Goal: Task Accomplishment & Management: Complete application form

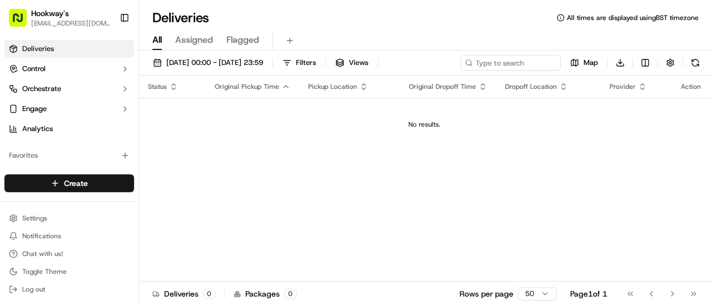
click at [345, 123] on div "No results." at bounding box center [424, 124] width 562 height 9
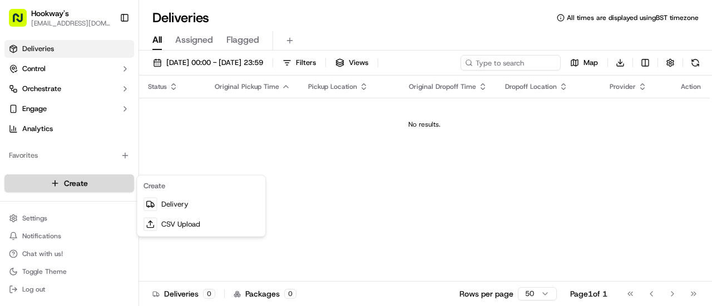
click at [71, 190] on html "Hookway's [EMAIL_ADDRESS][DOMAIN_NAME] Toggle Sidebar Deliveries Control Orches…" at bounding box center [356, 153] width 712 height 306
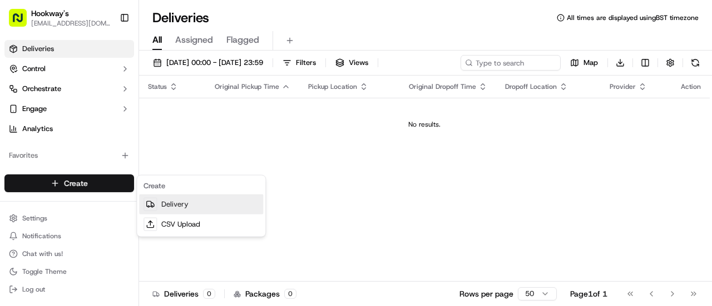
click at [170, 206] on link "Delivery" at bounding box center [201, 205] width 124 height 20
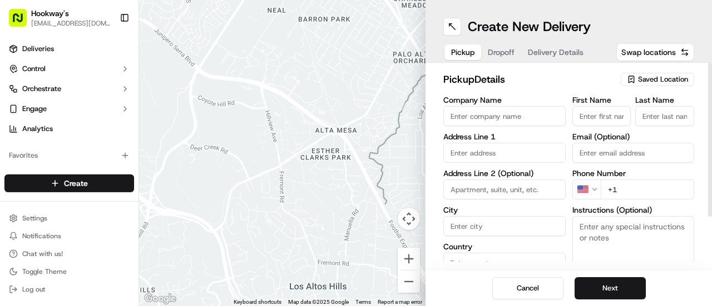
click at [657, 77] on span "Saved Location" at bounding box center [663, 80] width 50 height 10
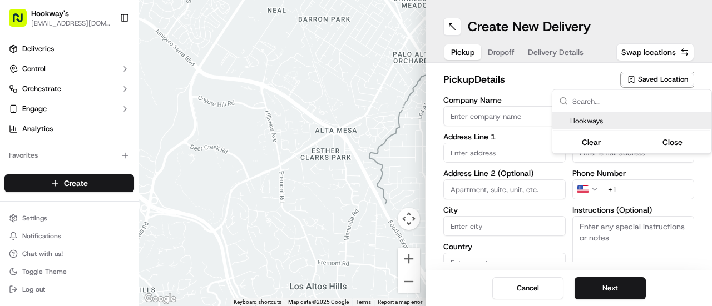
click at [593, 119] on span "Hookways" at bounding box center [638, 121] width 137 height 10
type input "Hookways"
type input "7 The Minories"
type input "[GEOGRAPHIC_DATA]"
type input "GB"
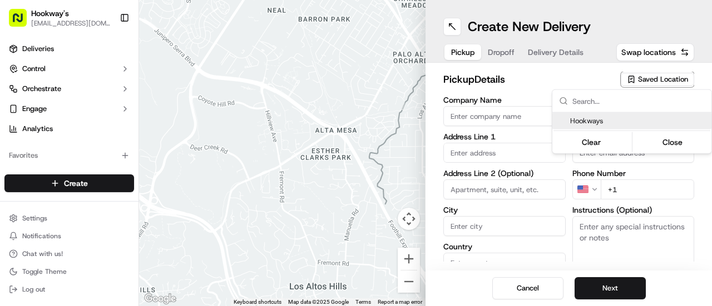
type input "[GEOGRAPHIC_DATA]"
type input "B4 6AG"
type input "Mark"
type input "Hookway"
type input "[EMAIL_ADDRESS][DOMAIN_NAME]"
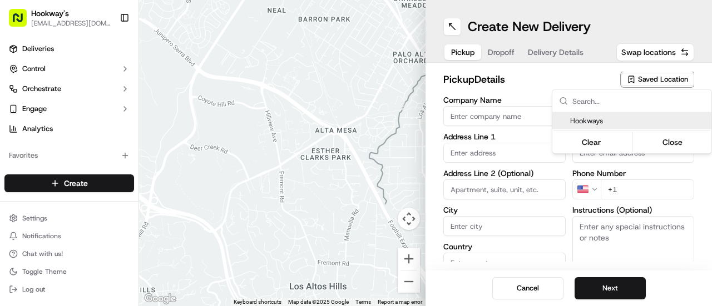
type input "[PHONE_NUMBER]"
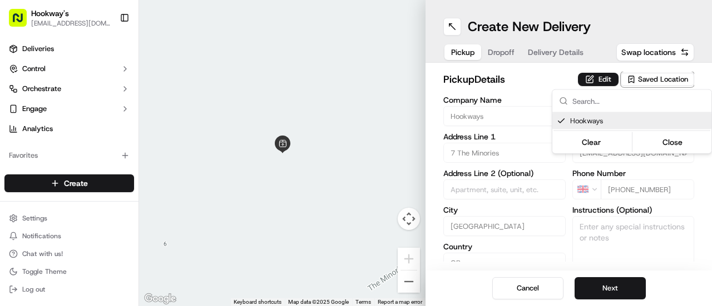
click at [612, 283] on html "Hookway's [EMAIL_ADDRESS][DOMAIN_NAME] Toggle Sidebar Deliveries Control Orches…" at bounding box center [356, 153] width 712 height 306
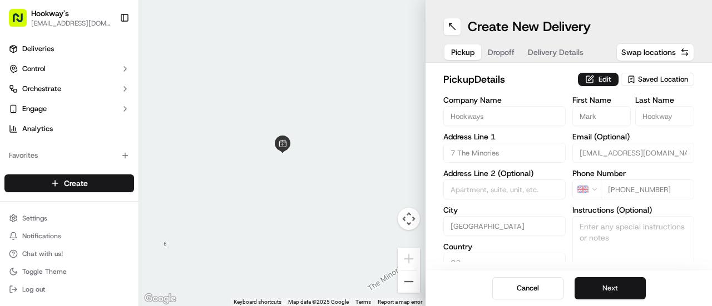
click at [610, 294] on button "Next" at bounding box center [610, 289] width 71 height 22
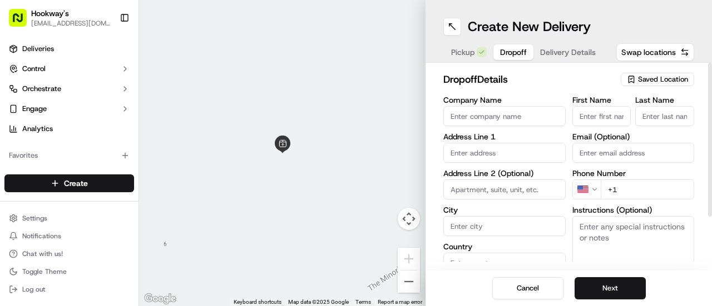
click at [644, 72] on button "Saved Location" at bounding box center [657, 80] width 73 height 16
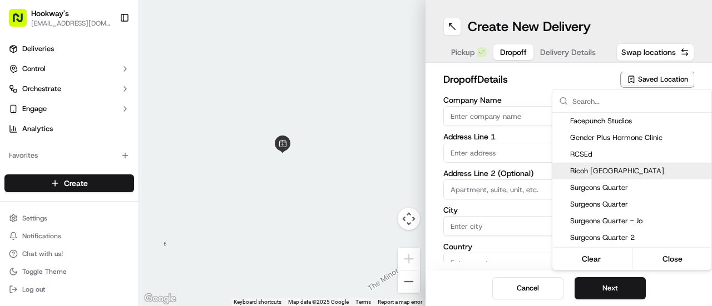
click at [598, 165] on div "Ricoh [GEOGRAPHIC_DATA]" at bounding box center [631, 171] width 159 height 17
type input "Ricoh [GEOGRAPHIC_DATA]"
type input "Regency Wharf"
type input "[GEOGRAPHIC_DATA]"
type input "GB"
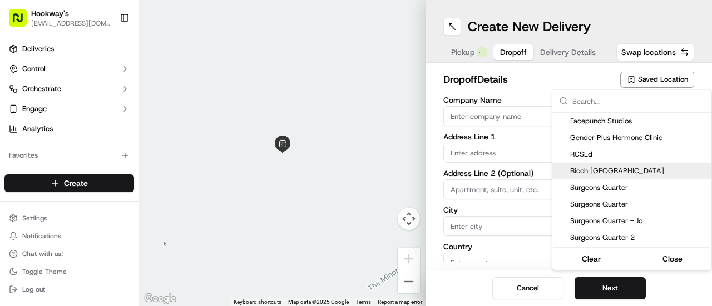
type input "[GEOGRAPHIC_DATA]"
type input "B1 2DS"
type input "[PERSON_NAME]"
type input "Hebbron"
type input "[PERSON_NAME][EMAIL_ADDRESS][DOMAIN_NAME]"
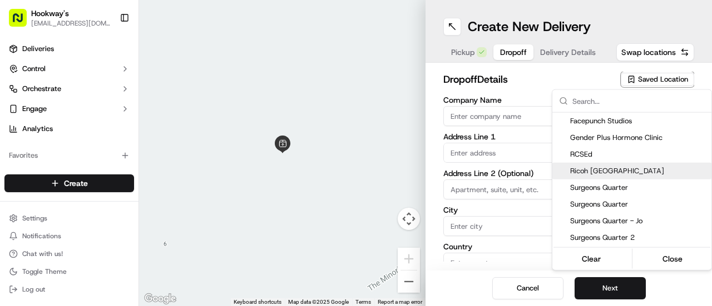
type input "[PHONE_NUMBER]"
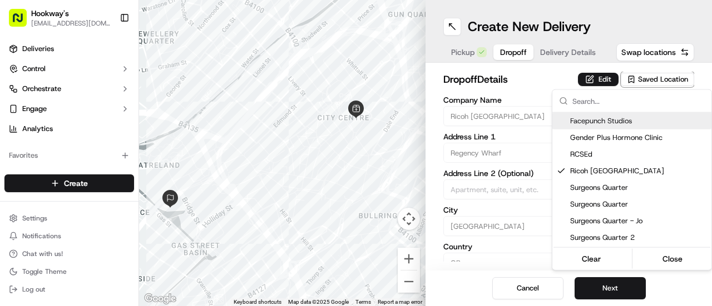
click at [529, 76] on html "Hookway's [EMAIL_ADDRESS][DOMAIN_NAME] Toggle Sidebar Deliveries Control Orches…" at bounding box center [356, 153] width 712 height 306
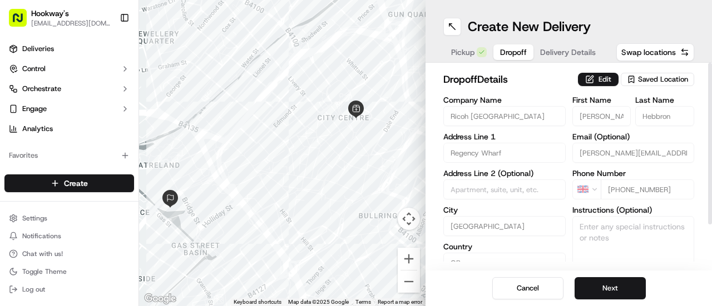
drag, startPoint x: 711, startPoint y: 93, endPoint x: 691, endPoint y: -21, distance: 115.9
click at [708, 63] on div at bounding box center [710, 144] width 4 height 162
click at [530, 286] on button "Cancel" at bounding box center [527, 289] width 71 height 22
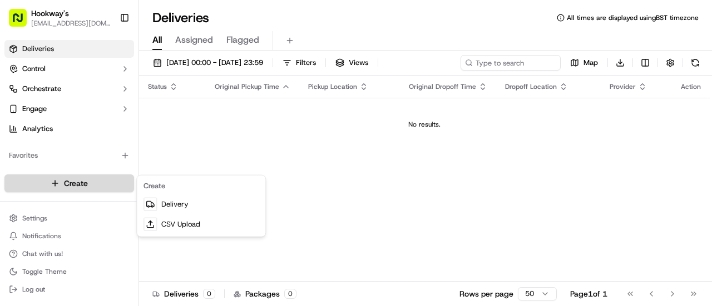
click at [76, 184] on html "Hookway's [EMAIL_ADDRESS][DOMAIN_NAME] Toggle Sidebar Deliveries Control Orches…" at bounding box center [356, 153] width 712 height 306
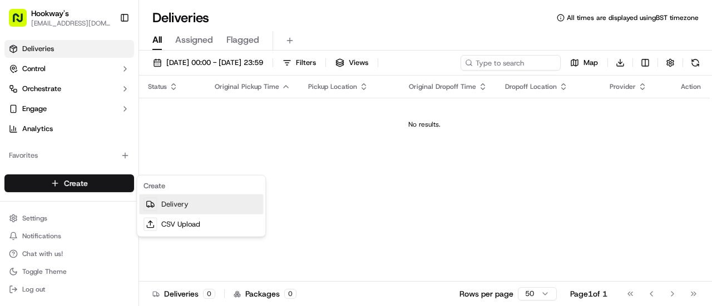
click at [171, 204] on link "Delivery" at bounding box center [201, 205] width 124 height 20
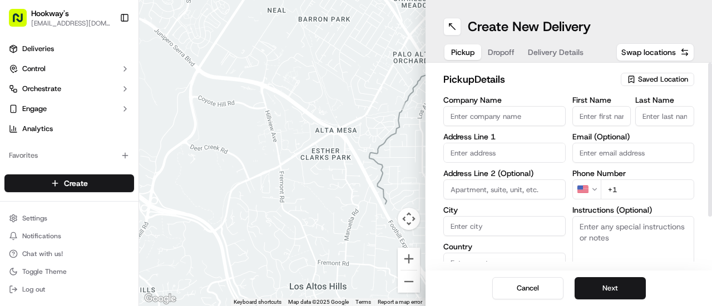
click at [654, 75] on span "Saved Location" at bounding box center [663, 80] width 50 height 10
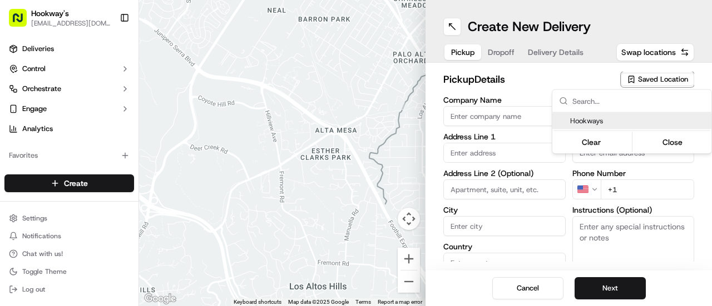
click at [600, 121] on span "Hookways" at bounding box center [638, 121] width 137 height 10
type input "Hookways"
type input "7 The Minories"
type input "[GEOGRAPHIC_DATA]"
type input "GB"
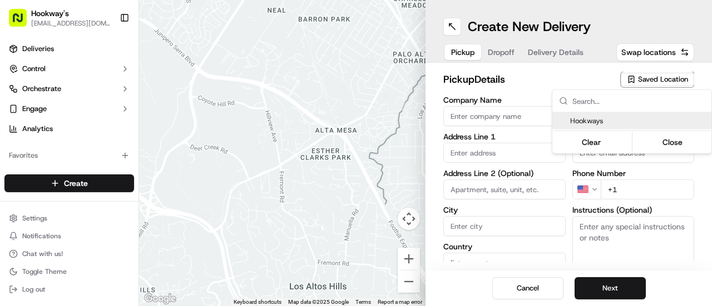
type input "[GEOGRAPHIC_DATA]"
type input "B4 6AG"
type input "Mark"
type input "Hookway"
type input "[EMAIL_ADDRESS][DOMAIN_NAME]"
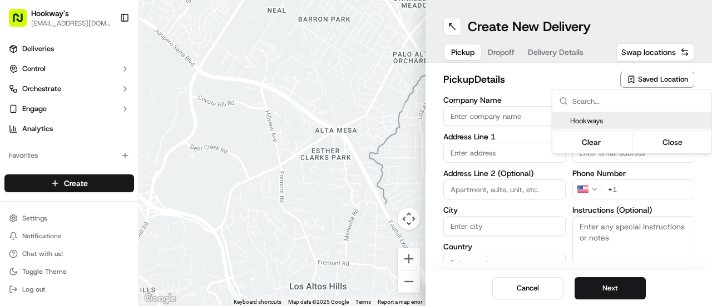
type input "[PHONE_NUMBER]"
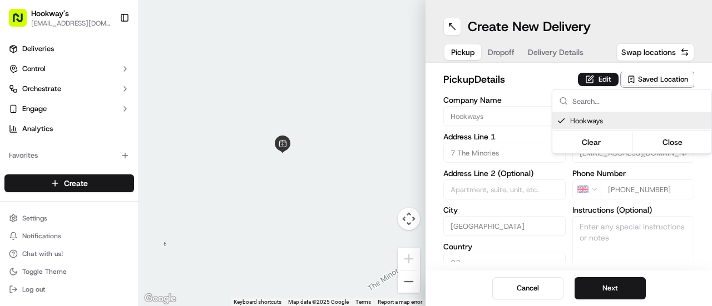
click at [528, 85] on html "Hookway's [EMAIL_ADDRESS][DOMAIN_NAME] Toggle Sidebar Deliveries Control Orches…" at bounding box center [356, 153] width 712 height 306
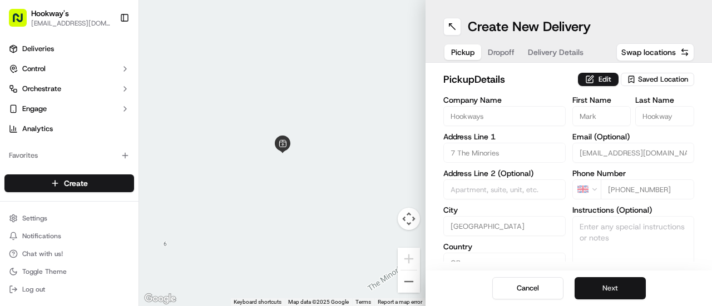
click at [607, 283] on button "Next" at bounding box center [610, 289] width 71 height 22
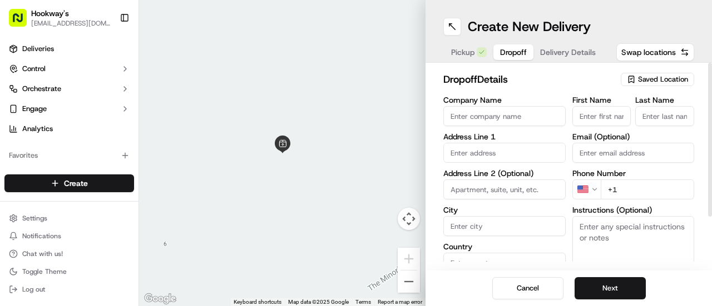
click at [488, 113] on input "Company Name" at bounding box center [504, 116] width 122 height 20
type input "Ricoh [GEOGRAPHIC_DATA]"
click at [487, 154] on input "text" at bounding box center [504, 153] width 122 height 20
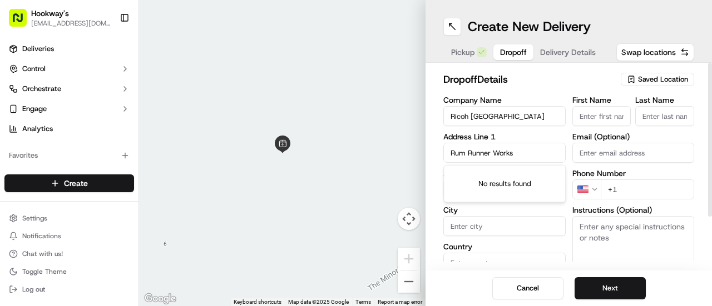
type input "Rum Runner Works"
click at [494, 216] on input "City" at bounding box center [504, 226] width 122 height 20
click at [482, 189] on input at bounding box center [504, 190] width 122 height 20
type input "Regency Wharf"
click at [483, 226] on input "City" at bounding box center [504, 226] width 122 height 20
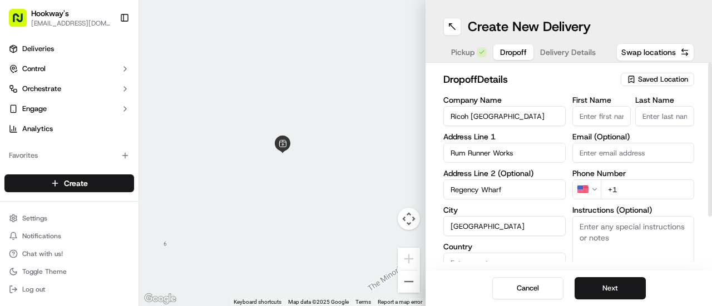
type input "[GEOGRAPHIC_DATA]"
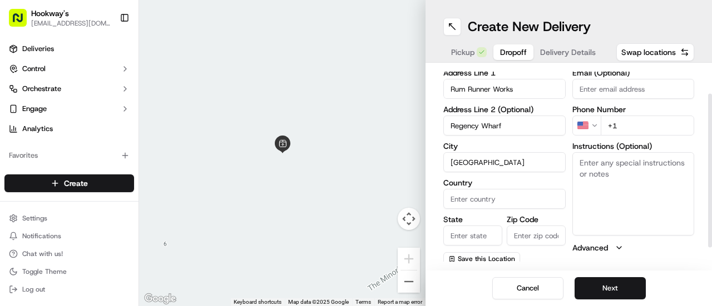
scroll to position [67, 0]
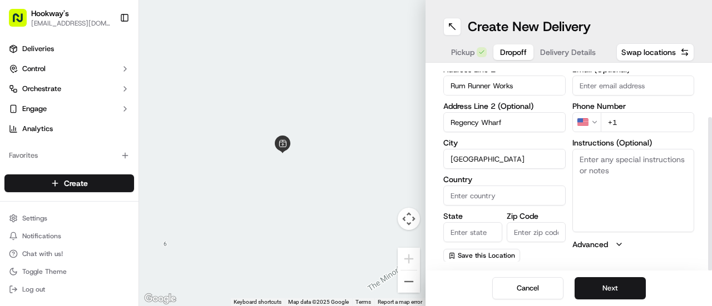
drag, startPoint x: 711, startPoint y: 133, endPoint x: 711, endPoint y: 189, distance: 55.6
click at [711, 189] on div at bounding box center [710, 194] width 4 height 154
click at [505, 196] on input "Country" at bounding box center [504, 196] width 122 height 20
type input "UK"
click at [527, 229] on input "Zip Code" at bounding box center [536, 232] width 59 height 20
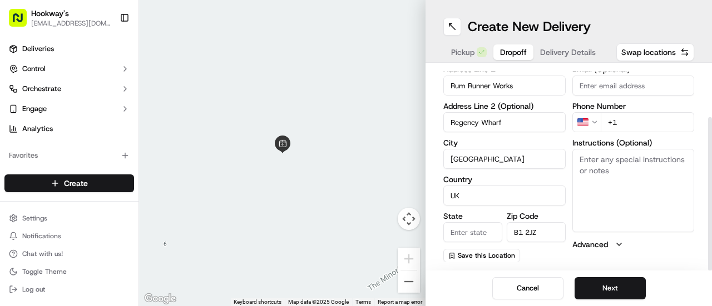
type input "B1 2JZ"
click at [473, 230] on input "State" at bounding box center [472, 232] width 59 height 20
type input "[GEOGRAPHIC_DATA]"
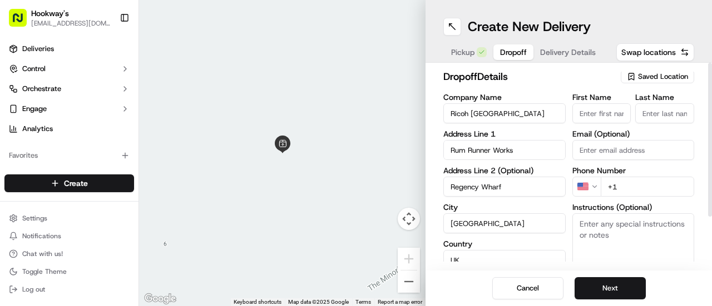
scroll to position [0, 0]
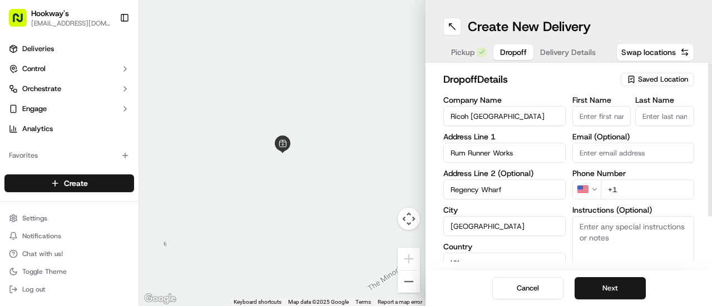
drag, startPoint x: 711, startPoint y: 147, endPoint x: 701, endPoint y: 65, distance: 83.0
click at [708, 65] on div at bounding box center [710, 140] width 4 height 154
click at [604, 117] on input "First Name" at bounding box center [601, 116] width 59 height 20
type input "[PERSON_NAME]"
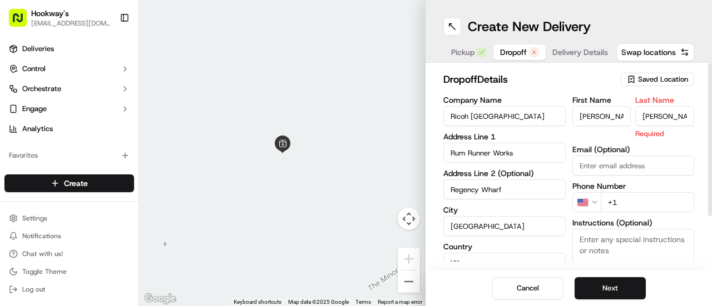
type input "[PERSON_NAME]"
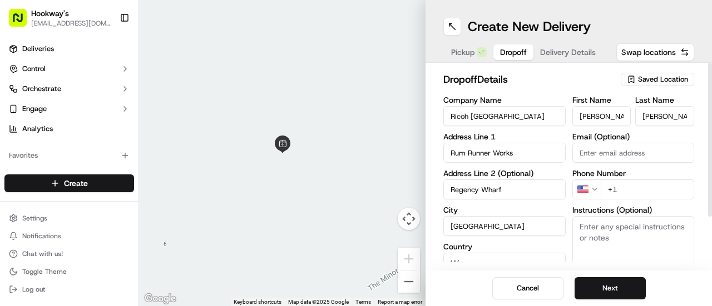
click at [597, 161] on input "Email (Optional)" at bounding box center [633, 153] width 122 height 20
type input "[PERSON_NAME][EMAIL_ADDRESS][PERSON_NAME][DOMAIN_NAME]"
click at [598, 190] on html "Hookway's [EMAIL_ADDRESS][DOMAIN_NAME] Toggle Sidebar Deliveries Control Orches…" at bounding box center [356, 153] width 712 height 306
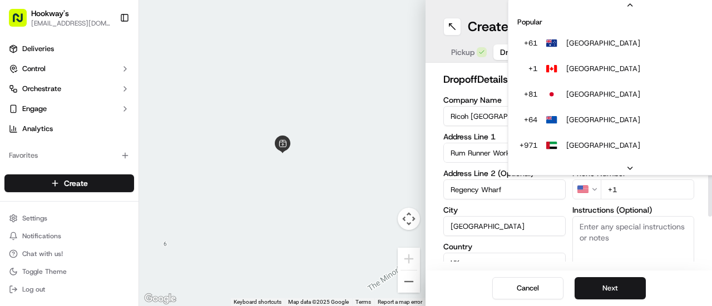
scroll to position [47, 0]
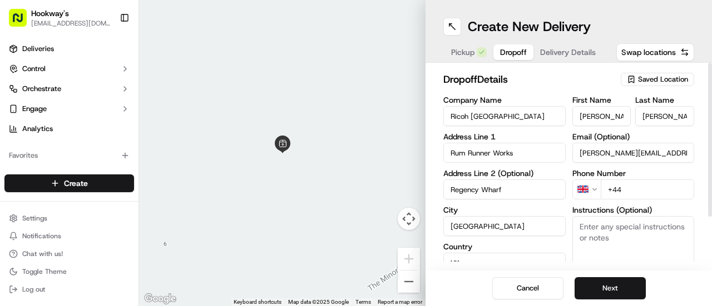
click at [627, 184] on input "+44" at bounding box center [648, 190] width 94 height 20
type input "[PHONE_NUMBER]"
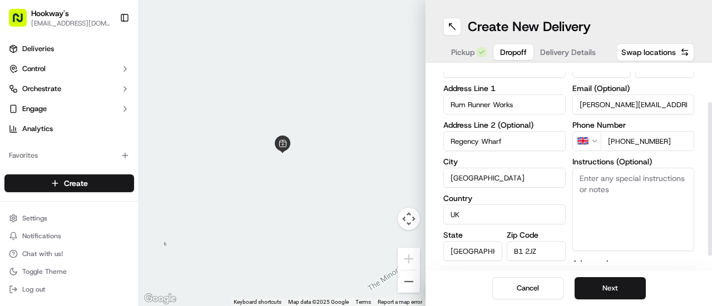
scroll to position [67, 0]
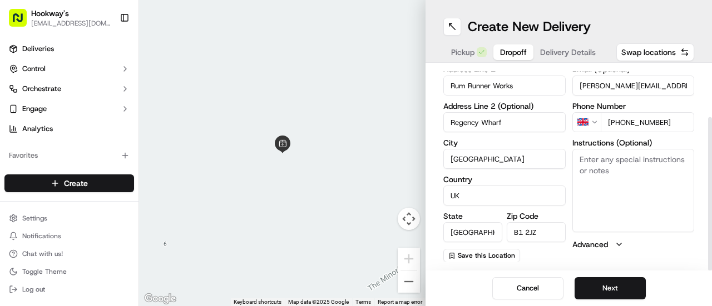
drag, startPoint x: 710, startPoint y: 88, endPoint x: 711, endPoint y: 180, distance: 91.2
click at [711, 180] on div at bounding box center [710, 194] width 4 height 154
click at [591, 288] on button "Next" at bounding box center [610, 289] width 71 height 22
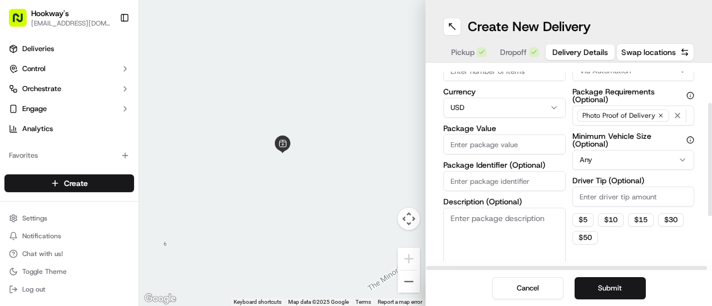
scroll to position [0, 0]
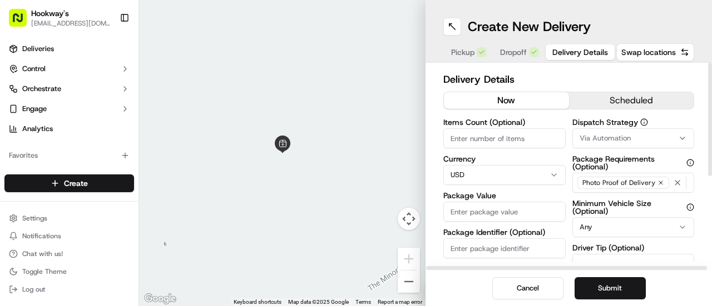
drag, startPoint x: 710, startPoint y: 133, endPoint x: 704, endPoint y: 53, distance: 80.3
click at [708, 63] on div at bounding box center [710, 119] width 4 height 113
click at [643, 96] on button "scheduled" at bounding box center [631, 100] width 125 height 17
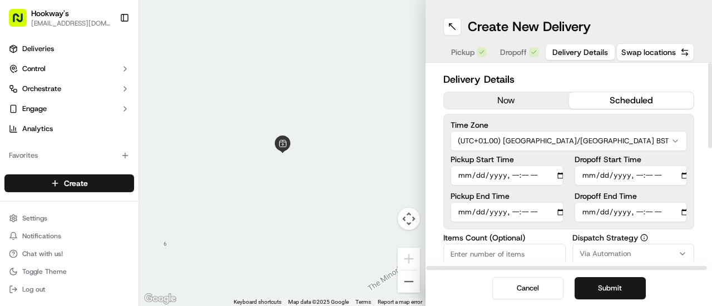
click at [548, 174] on input "Pickup Start Time" at bounding box center [506, 176] width 113 height 20
type input "[DATE]T12:30"
click at [557, 191] on div "Pickup Start Time Pickup End Time" at bounding box center [506, 189] width 113 height 67
click at [672, 175] on input "Dropoff Start Time" at bounding box center [631, 176] width 113 height 20
type input "[DATE]T12:50"
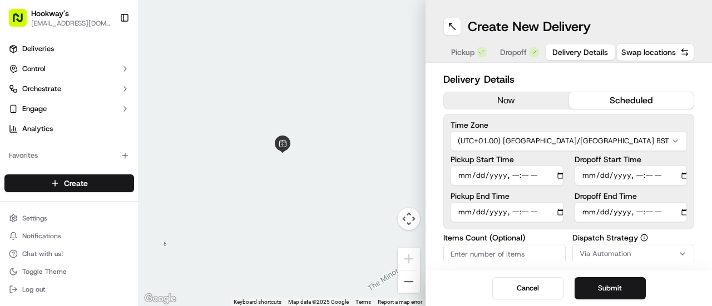
click at [705, 26] on div "Create New Delivery Pickup Dropoff Delivery Details Swap locations" at bounding box center [568, 31] width 286 height 63
click at [545, 212] on input "Pickup End Time" at bounding box center [506, 212] width 113 height 20
type input "[DATE]T12:40"
click at [694, 121] on div "Delivery Details now scheduled Time Zone (UTC+01.00) [GEOGRAPHIC_DATA]/[GEOGRAP…" at bounding box center [568, 167] width 286 height 208
click at [670, 215] on input "Dropoff End Time" at bounding box center [631, 212] width 113 height 20
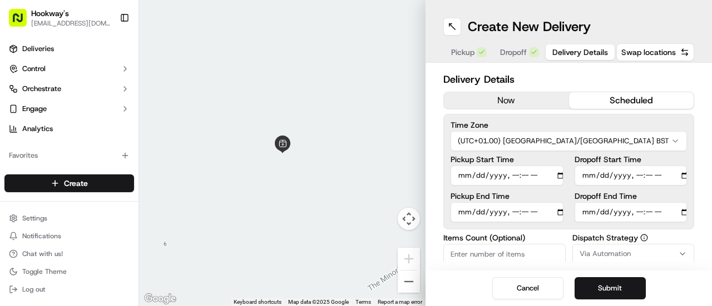
type input "[DATE]T13:00"
click at [682, 17] on div "Create New Delivery Pickup Dropoff Delivery Details Swap locations" at bounding box center [568, 31] width 286 height 63
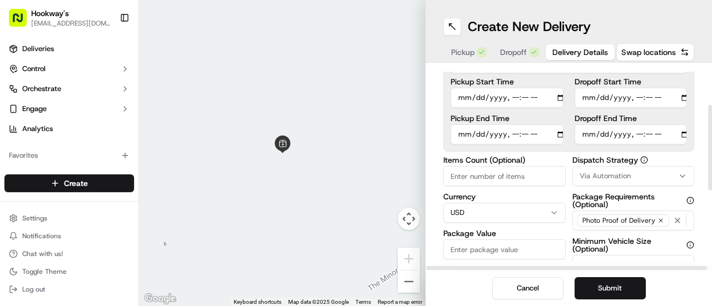
scroll to position [131, 0]
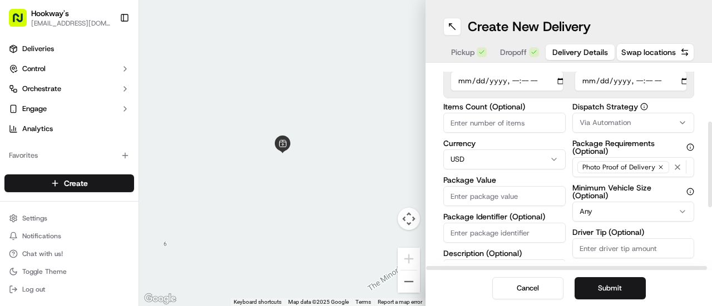
drag, startPoint x: 711, startPoint y: 109, endPoint x: 708, endPoint y: 168, distance: 59.0
click at [708, 168] on div at bounding box center [710, 165] width 4 height 86
click at [632, 123] on div "Via Automation" at bounding box center [633, 123] width 117 height 10
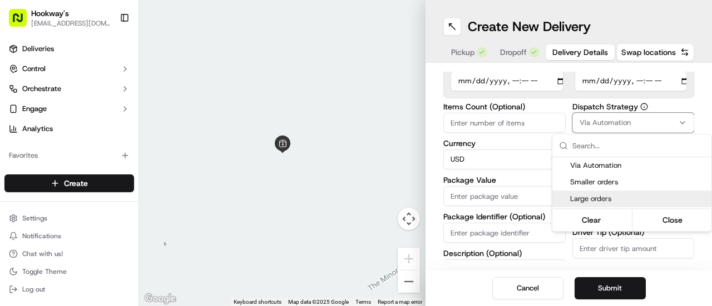
click at [597, 197] on span "Large orders" at bounding box center [638, 199] width 137 height 10
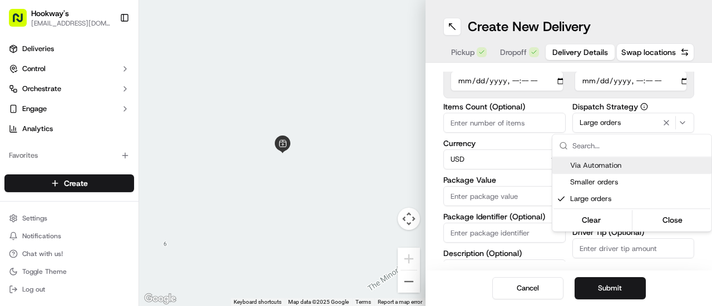
click at [533, 156] on html "Hookway's [EMAIL_ADDRESS][DOMAIN_NAME] Toggle Sidebar Deliveries Control Orches…" at bounding box center [356, 153] width 712 height 306
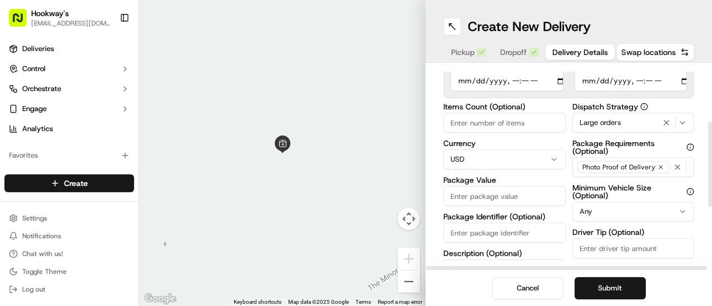
click at [533, 156] on html "Hookway's [EMAIL_ADDRESS][DOMAIN_NAME] Toggle Sidebar Deliveries Control Orches…" at bounding box center [356, 153] width 712 height 306
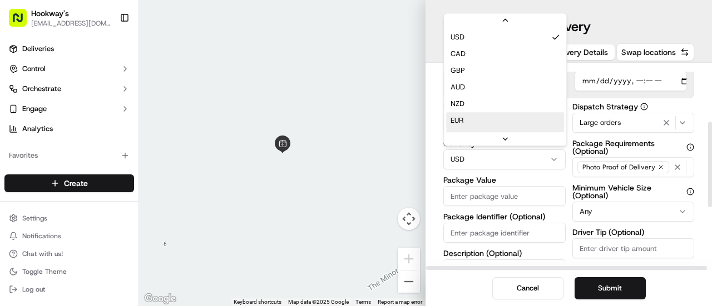
scroll to position [17, 0]
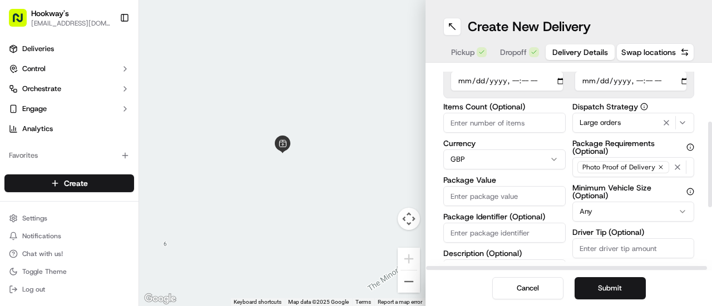
click at [539, 122] on input "Items Count (Optional)" at bounding box center [504, 123] width 122 height 20
type input "2"
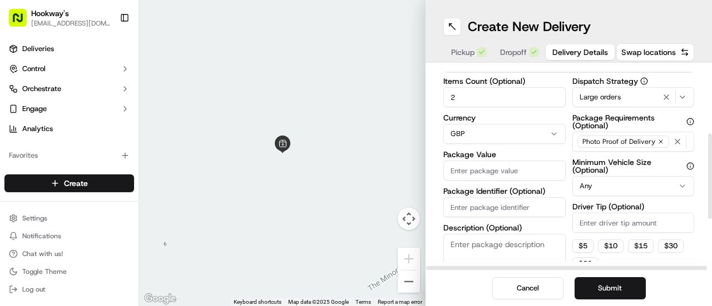
scroll to position [169, 0]
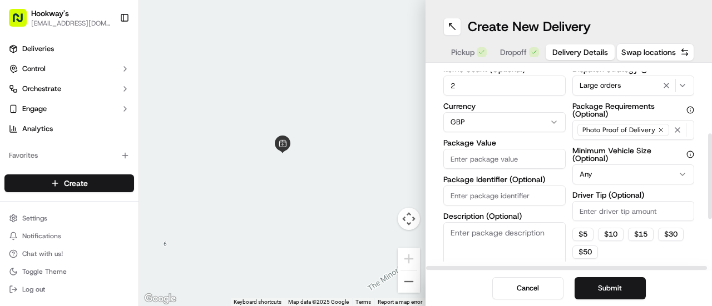
drag, startPoint x: 711, startPoint y: 139, endPoint x: 711, endPoint y: 154, distance: 14.5
click at [711, 154] on div at bounding box center [710, 176] width 4 height 86
click at [521, 153] on input "Package Value" at bounding box center [504, 159] width 122 height 20
type input "100"
click at [597, 176] on html "Hookway's [EMAIL_ADDRESS][DOMAIN_NAME] Toggle Sidebar Deliveries Control Orches…" at bounding box center [356, 153] width 712 height 306
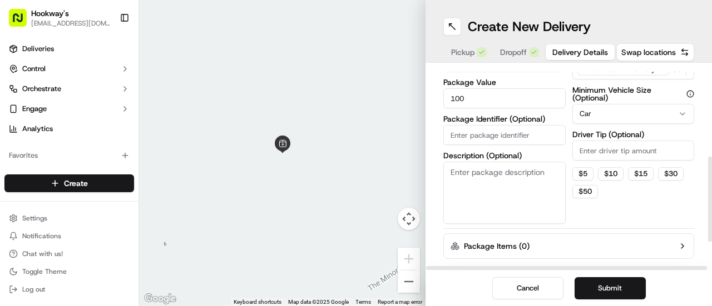
scroll to position [240, 0]
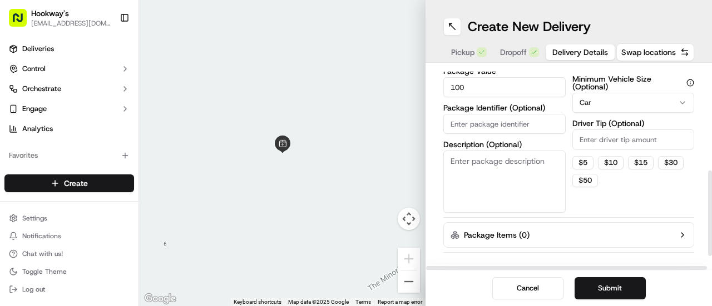
drag, startPoint x: 711, startPoint y: 156, endPoint x: 711, endPoint y: 189, distance: 32.3
click at [711, 189] on div at bounding box center [710, 214] width 4 height 86
click at [650, 140] on input "Driver Tip (Optional)" at bounding box center [633, 140] width 122 height 20
type input "5"
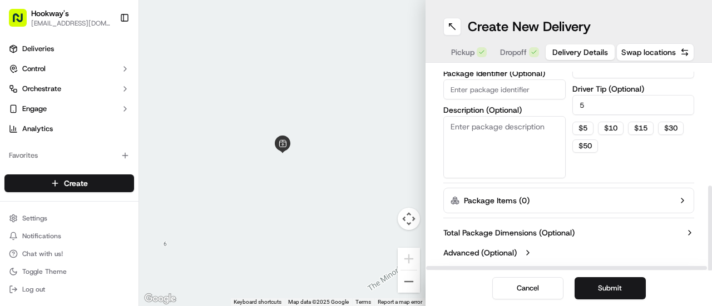
drag, startPoint x: 711, startPoint y: 209, endPoint x: 709, endPoint y: 225, distance: 16.8
click at [709, 225] on div at bounding box center [710, 229] width 4 height 86
click at [596, 102] on input "5" at bounding box center [633, 105] width 122 height 20
type input "3"
drag, startPoint x: 710, startPoint y: 234, endPoint x: 710, endPoint y: 256, distance: 22.2
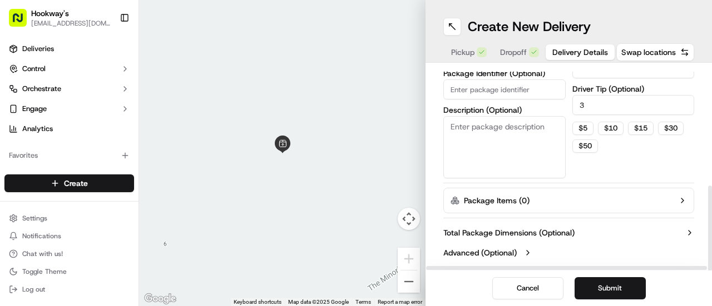
click at [710, 256] on div at bounding box center [710, 229] width 4 height 86
click at [618, 286] on button "Submit" at bounding box center [610, 289] width 71 height 22
